Goal: Task Accomplishment & Management: Manage account settings

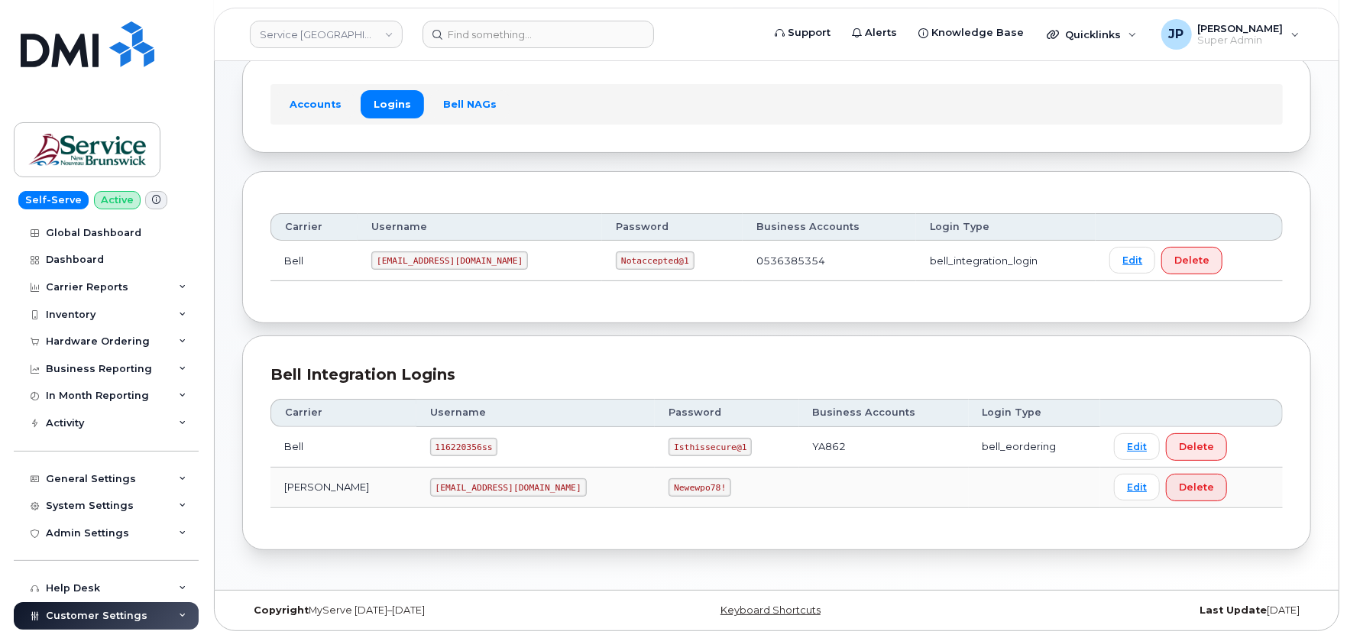
scroll to position [88, 0]
click at [669, 449] on code "Isthissecure@1" at bounding box center [710, 446] width 83 height 18
copy code "Isthissecure@1"
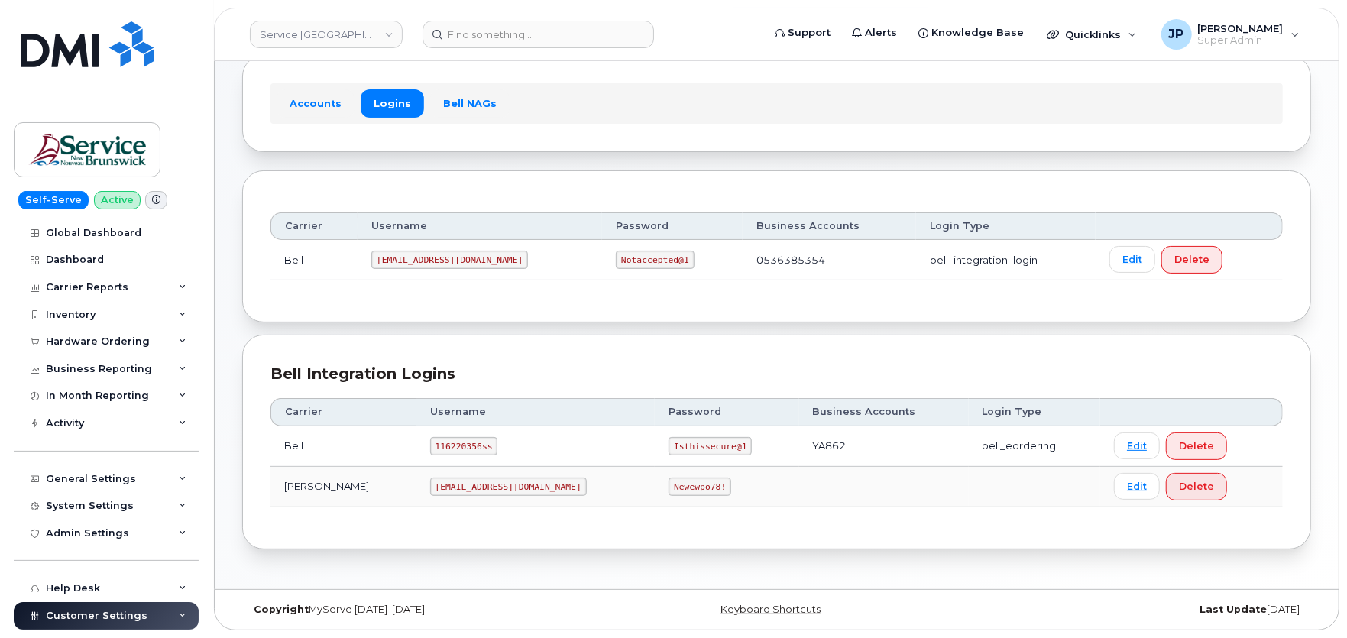
click at [433, 489] on code "[EMAIL_ADDRESS][DOMAIN_NAME]" at bounding box center [508, 487] width 157 height 18
copy code "[EMAIL_ADDRESS][DOMAIN_NAME]"
click at [669, 489] on code "Newewpo78!" at bounding box center [700, 487] width 63 height 18
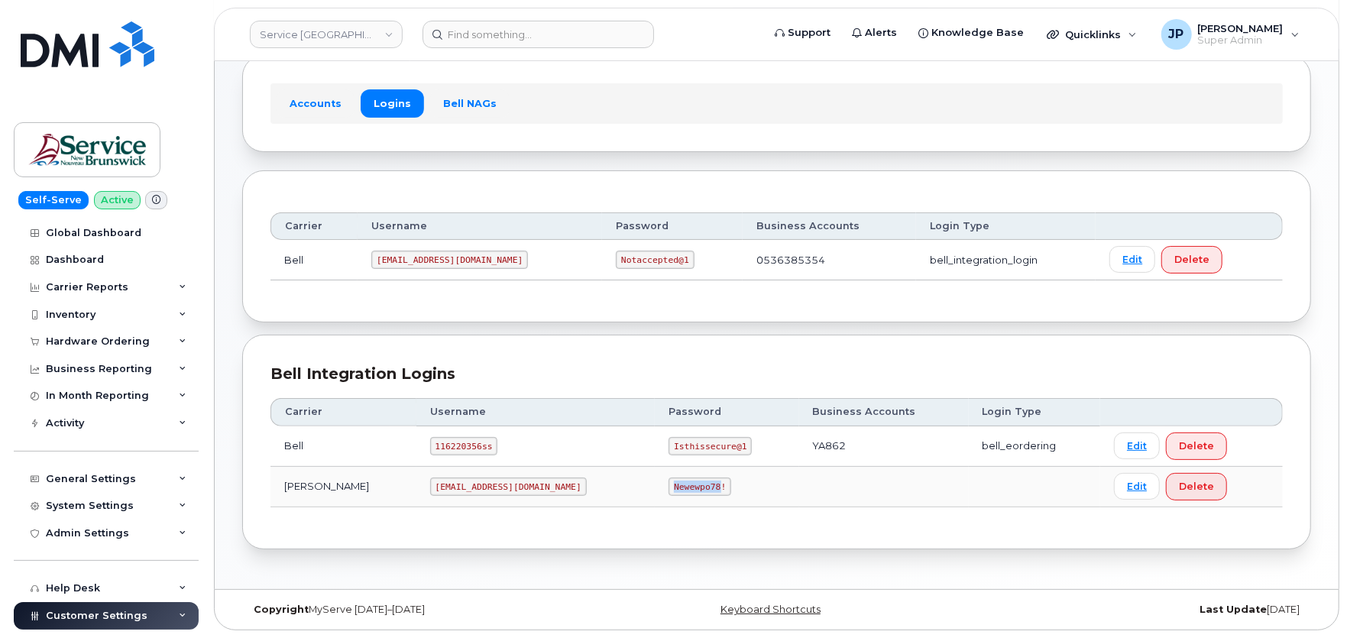
click at [669, 489] on code "Newewpo78!" at bounding box center [700, 487] width 63 height 18
copy code "Newewpo78!"
